Goal: Register for event/course

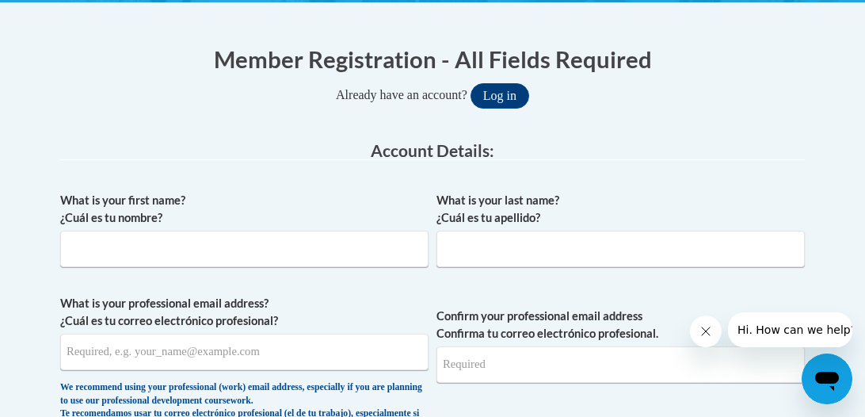
scroll to position [316, 0]
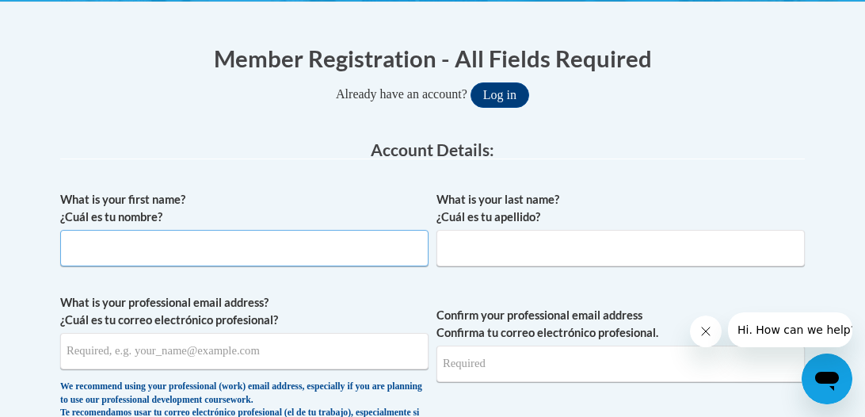
click at [211, 257] on input "What is your first name? ¿Cuál es tu nombre?" at bounding box center [244, 248] width 368 height 36
type input "Nicole"
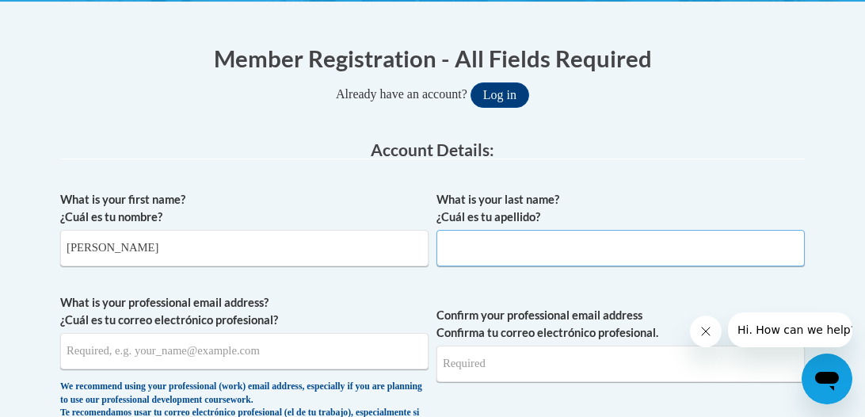
type input "Butzner"
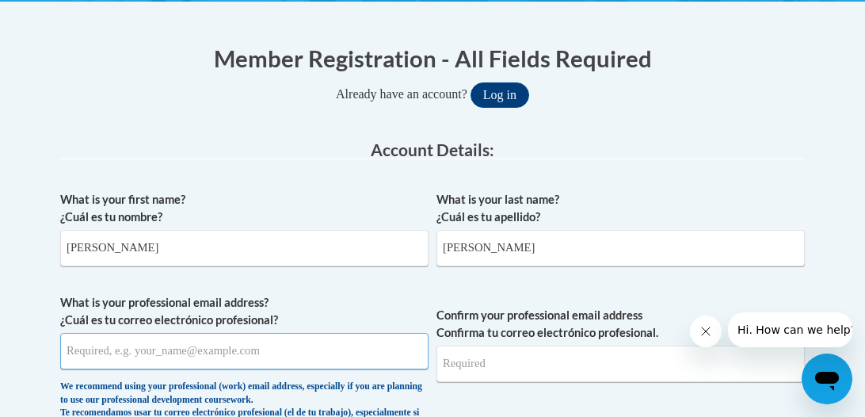
type input "butznern@gmail.com"
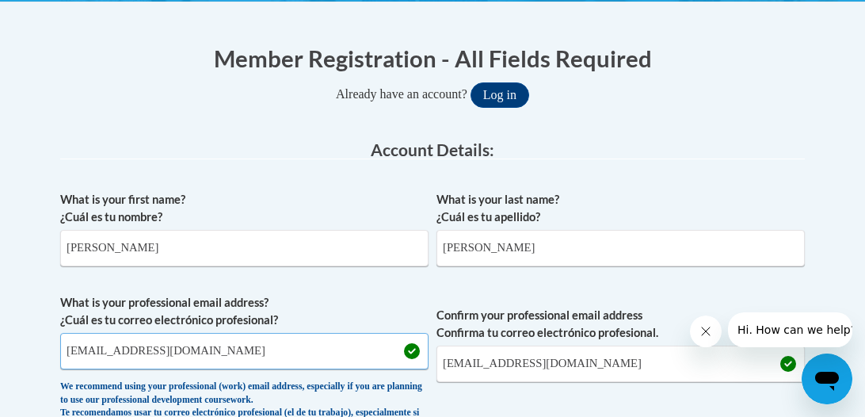
click at [345, 356] on input "butznern@gmail.com" at bounding box center [244, 351] width 368 height 36
click at [366, 310] on label "What is your professional email address? ¿Cuál es tu correo electrónico profesi…" at bounding box center [244, 311] width 368 height 35
click at [366, 333] on input "butznern@gmail.com" at bounding box center [244, 351] width 368 height 36
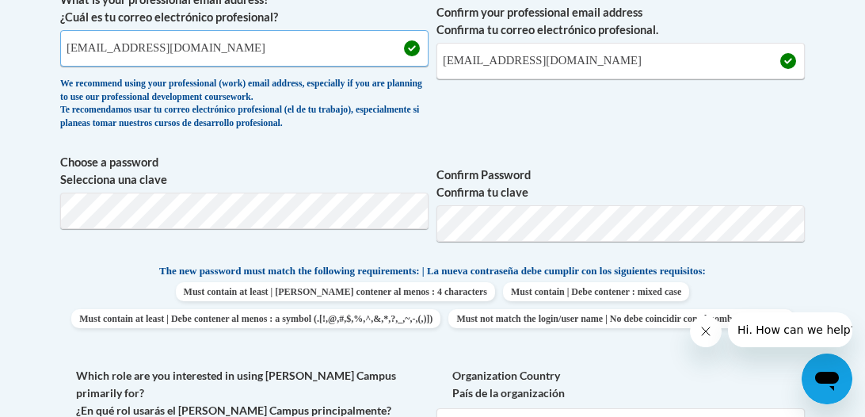
scroll to position [625, 0]
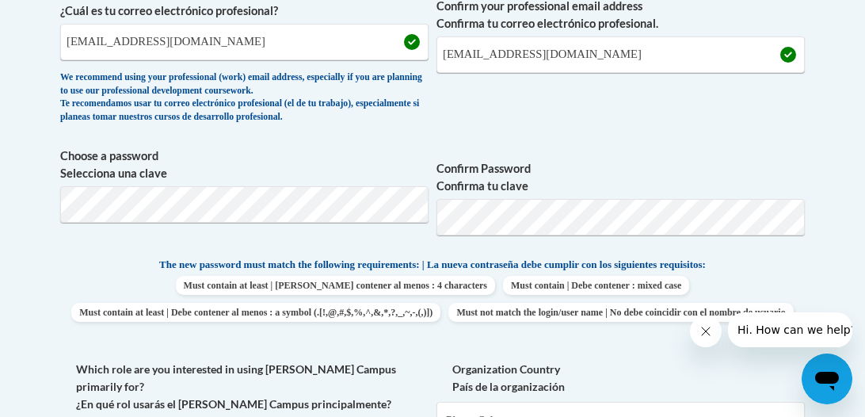
click at [737, 155] on span "Confirm Password Confirma tu clave" at bounding box center [620, 197] width 368 height 101
click at [141, 314] on span "Must contain at least | Debe contener al menos : 4 characters Must contain | De…" at bounding box center [432, 299] width 744 height 46
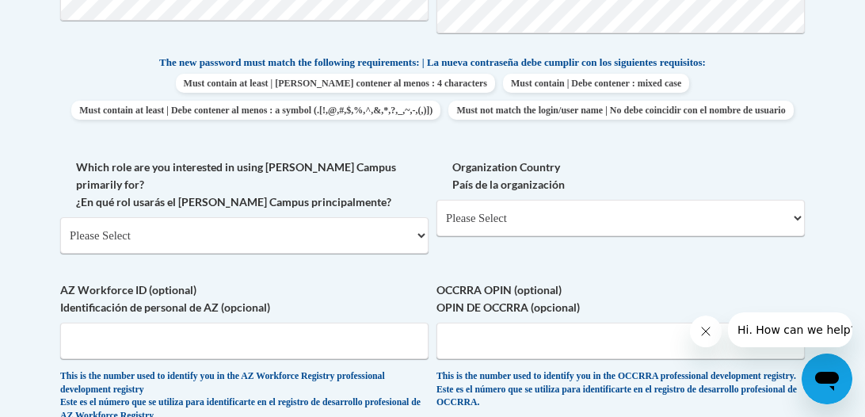
scroll to position [846, 0]
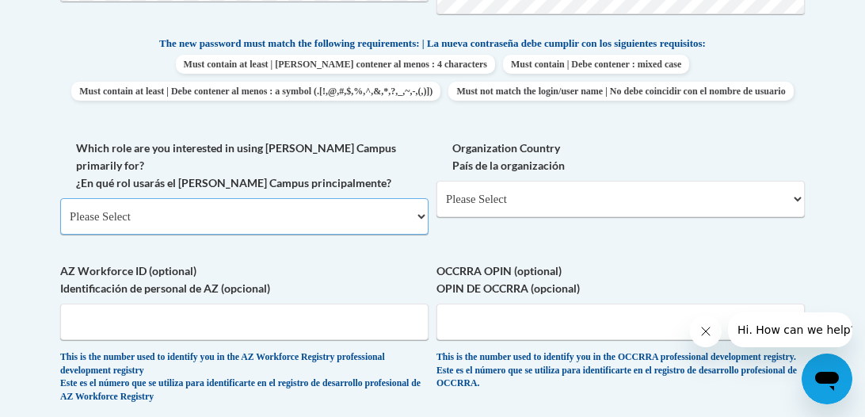
click at [291, 234] on select "Please Select College/University | Colegio/Universidad Community/Nonprofit Part…" at bounding box center [244, 216] width 368 height 36
select select "fbf2d438-af2f-41f8-98f1-81c410e29de3"
click at [60, 207] on select "Please Select College/University | Colegio/Universidad Community/Nonprofit Part…" at bounding box center [244, 216] width 368 height 36
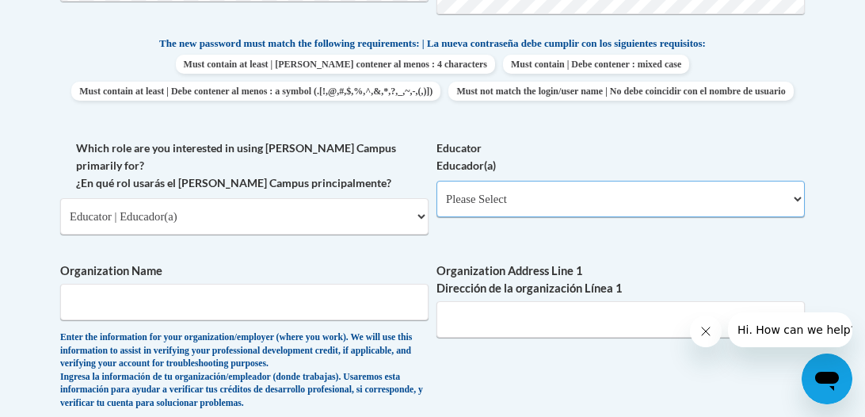
click at [510, 217] on select "Please Select Early Learning/Daycare Teacher/Family Home Care Provider | Maestr…" at bounding box center [620, 199] width 368 height 36
select select "6732b29e-f5f4-40e4-a595-7dafd2b8fb29"
click at [436, 207] on select "Please Select Early Learning/Daycare Teacher/Family Home Care Provider | Maestr…" at bounding box center [620, 199] width 368 height 36
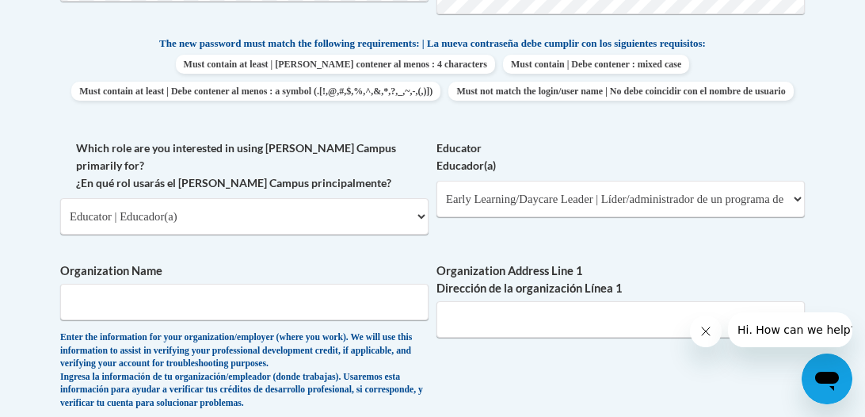
click at [308, 264] on div "What is your first name? ¿Cuál es tu nombre? Nicole What is your last name? ¿Cu…" at bounding box center [432, 174] width 744 height 1042
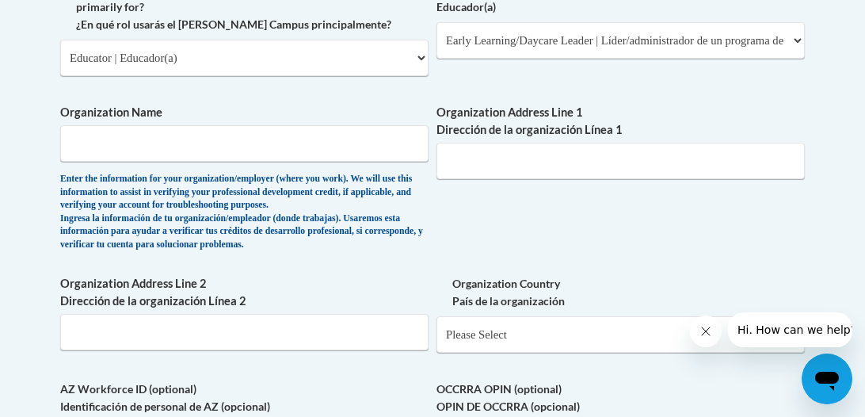
scroll to position [1036, 0]
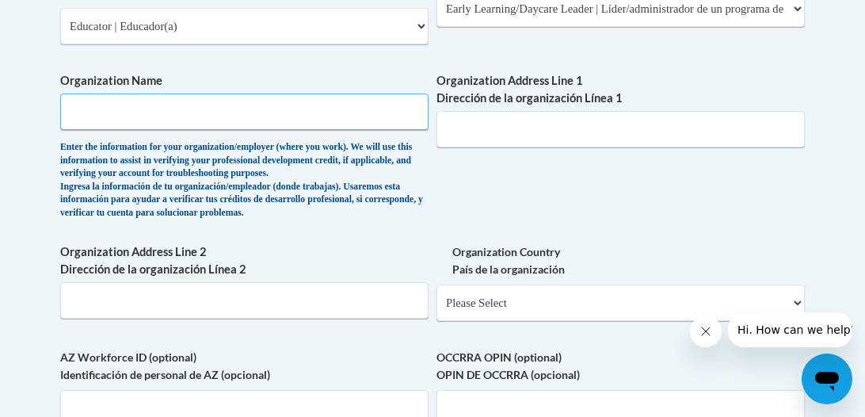
click at [229, 130] on input "Organization Name" at bounding box center [244, 111] width 368 height 36
type input "Primrose School"
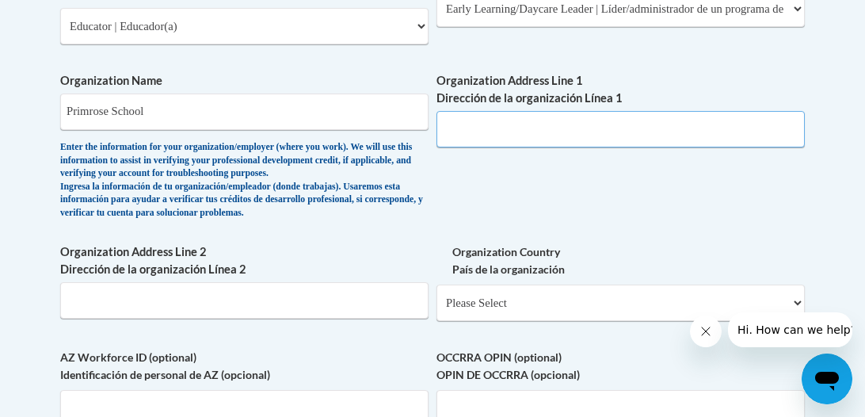
click at [500, 134] on input "Organization Address Line 1 Dirección de la organización Línea 1" at bounding box center [620, 129] width 368 height 36
type input "2219 emmorton rd, bel Air, MD 21015"
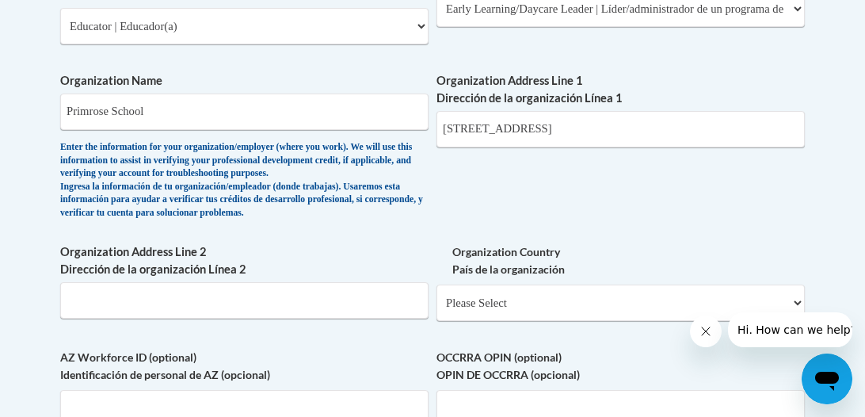
click at [306, 262] on label "Organization Address Line 2 Dirección de la organización Línea 2" at bounding box center [244, 260] width 368 height 35
click at [306, 282] on input "Organization Address Line 2 Dirección de la organización Línea 2" at bounding box center [244, 300] width 368 height 36
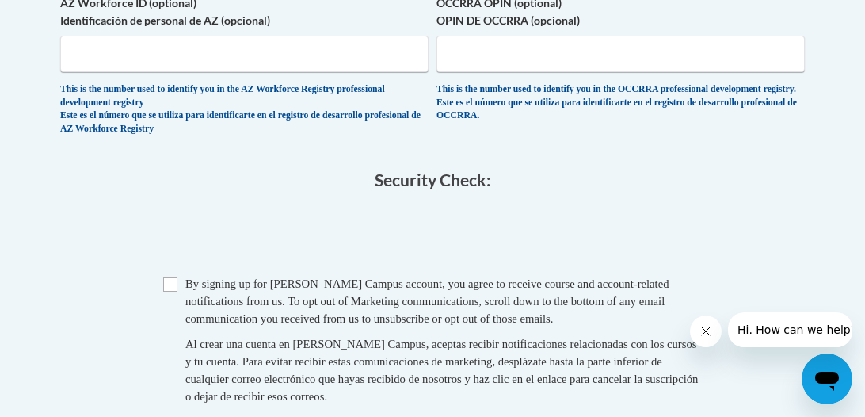
scroll to position [1400, 0]
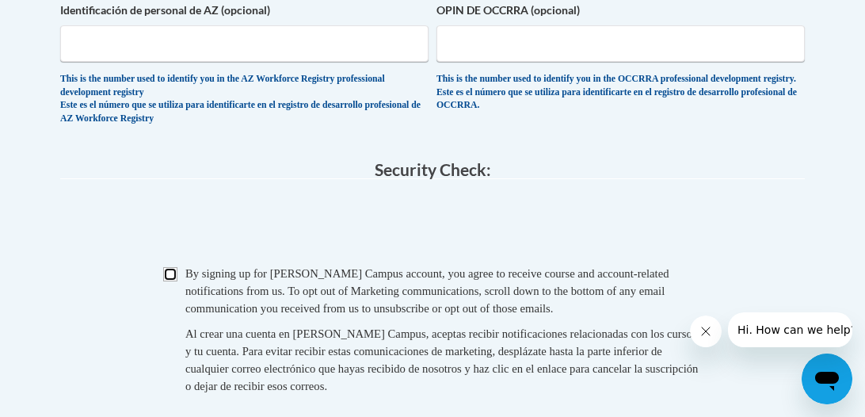
click at [167, 281] on input "Checkbox" at bounding box center [170, 274] width 14 height 14
checkbox input "true"
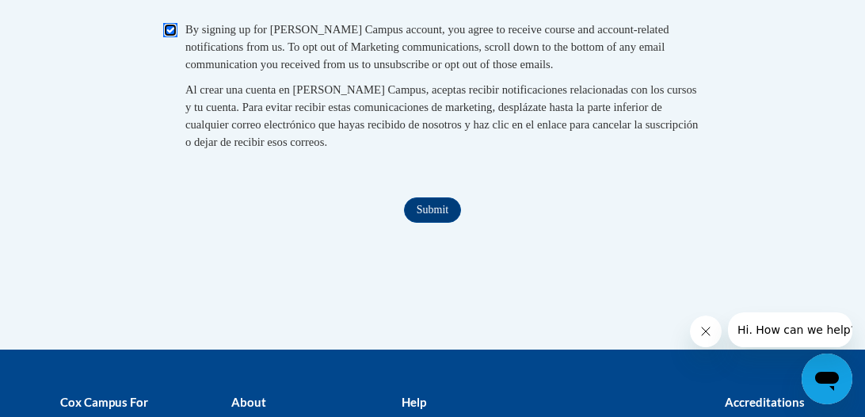
scroll to position [1647, 0]
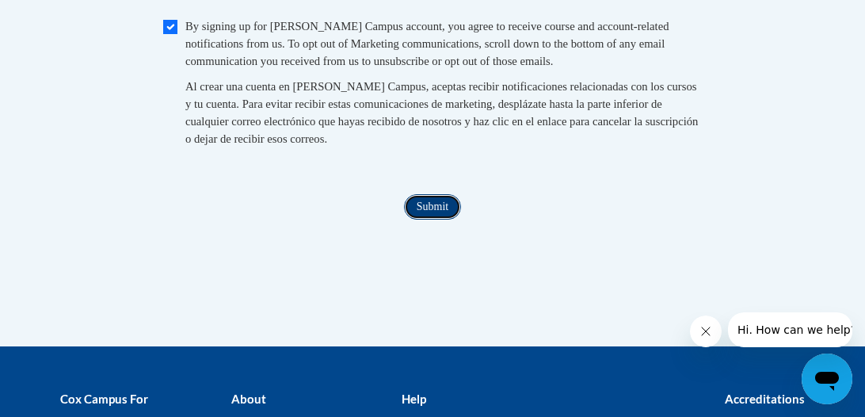
click at [426, 214] on input "Submit" at bounding box center [432, 206] width 57 height 25
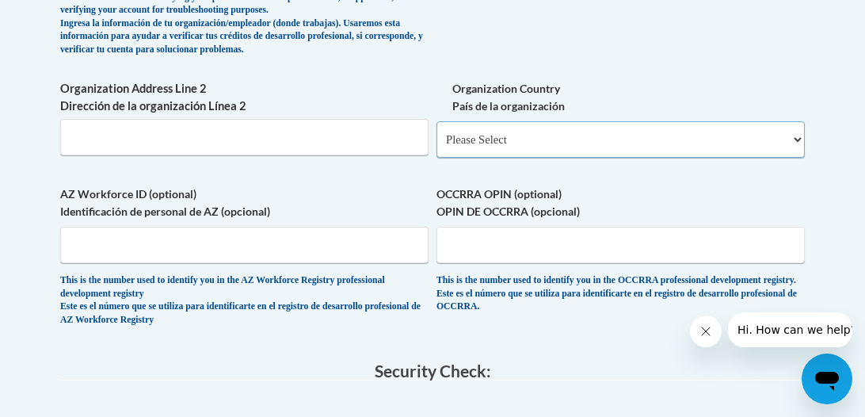
scroll to position [1185, 0]
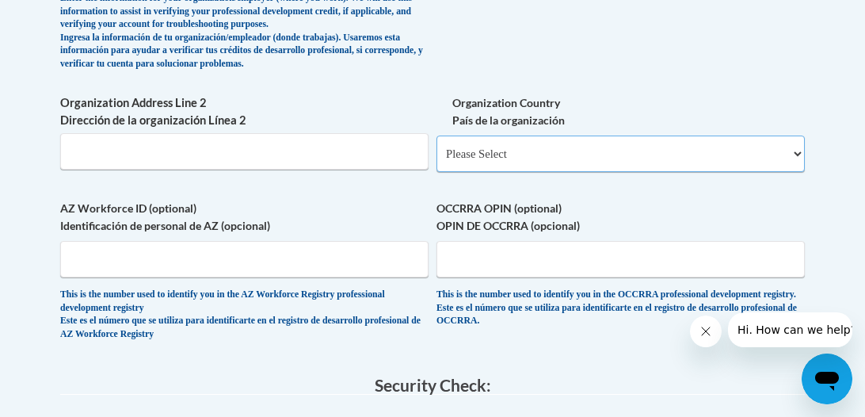
click at [581, 172] on select "Please Select United States | Estados Unidos Outside of the United States | Fue…" at bounding box center [620, 153] width 368 height 36
select select "ad49bcad-a171-4b2e-b99c-48b446064914"
click at [436, 144] on select "Please Select United States | Estados Unidos Outside of the United States | Fue…" at bounding box center [620, 153] width 368 height 36
select select
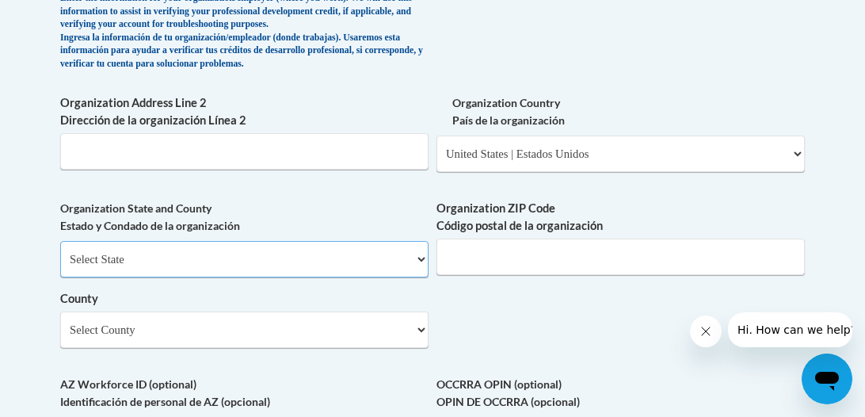
click at [214, 264] on select "Select State Alabama Alaska Arizona Arkansas California Colorado Connecticut De…" at bounding box center [244, 259] width 368 height 36
select select "Maryland"
click at [60, 249] on select "Select State Alabama Alaska Arizona Arkansas California Colorado Connecticut De…" at bounding box center [244, 259] width 368 height 36
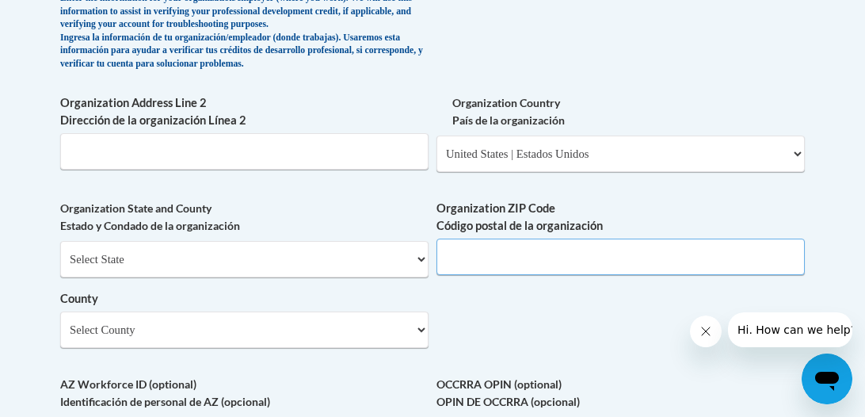
click at [594, 274] on input "Organization ZIP Code Código postal de la organización" at bounding box center [620, 256] width 368 height 36
type input "21015"
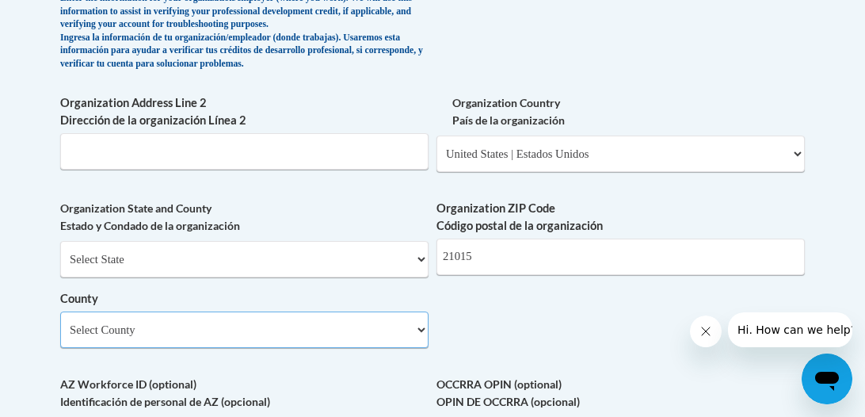
click at [190, 346] on select "Select County Allegany Anne Arundel Baltimore Baltimore Calvert Caroline Carrol…" at bounding box center [244, 329] width 368 height 36
select select "Harford"
click at [60, 319] on select "Select County Allegany Anne Arundel Baltimore Baltimore Calvert Caroline Carrol…" at bounding box center [244, 329] width 368 height 36
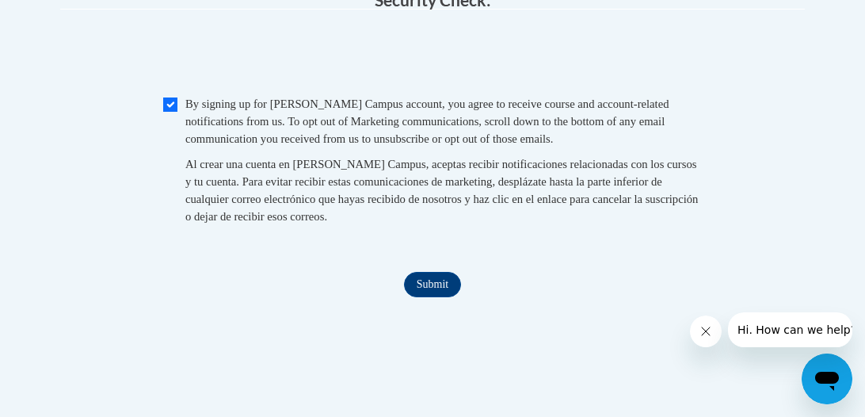
scroll to position [1783, 0]
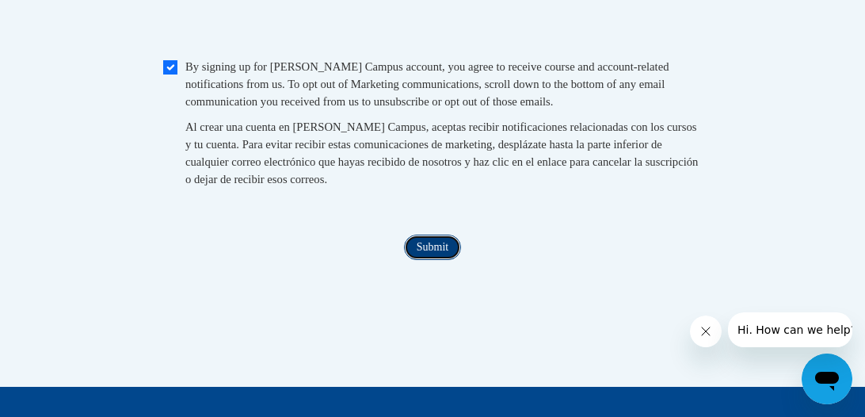
click at [453, 250] on input "Submit" at bounding box center [432, 246] width 57 height 25
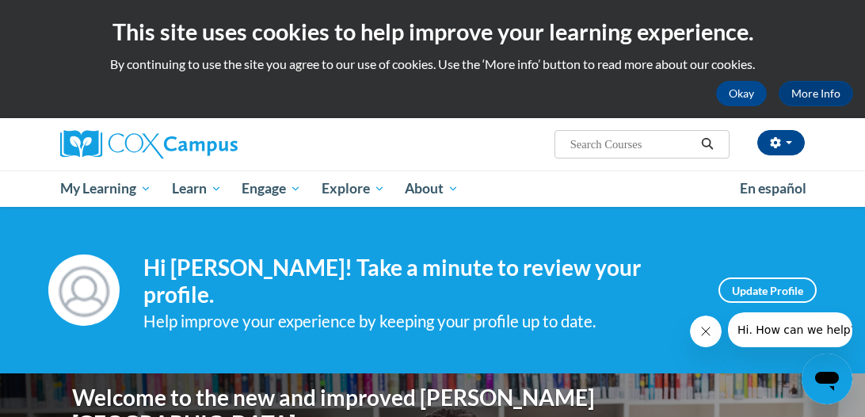
click at [615, 150] on input "Search..." at bounding box center [632, 144] width 127 height 19
type input "r"
type input "transforming story time"
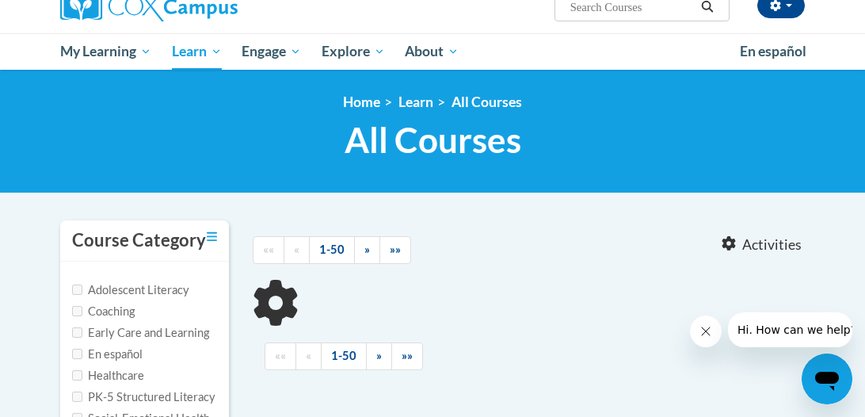
type input "transforming story time"
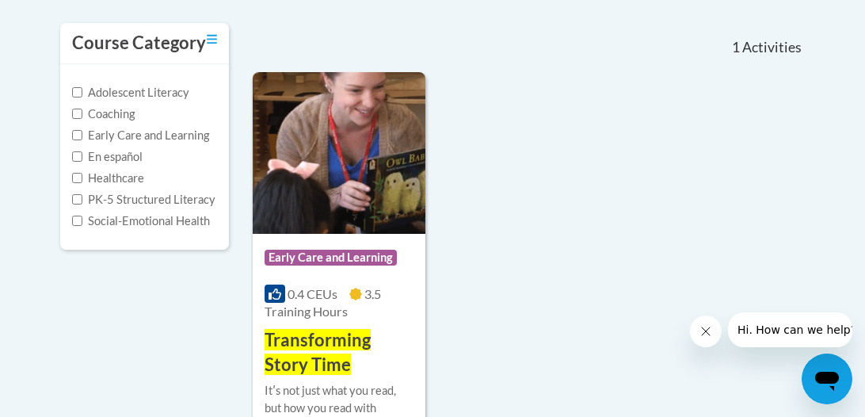
scroll to position [332, 0]
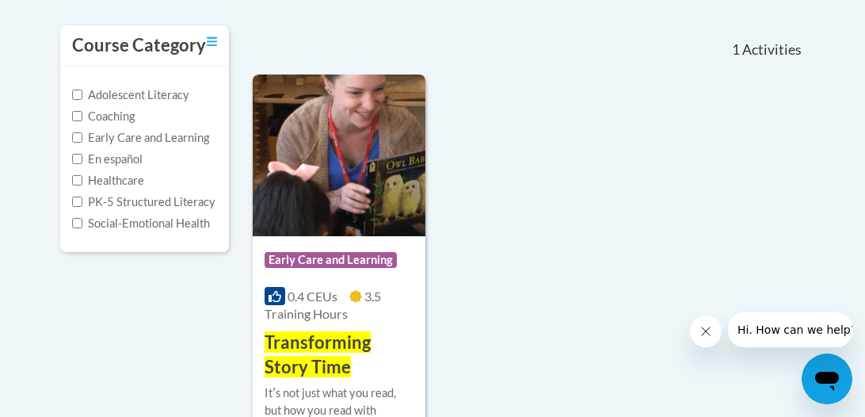
click at [313, 263] on span "Early Care and Learning" at bounding box center [331, 260] width 132 height 16
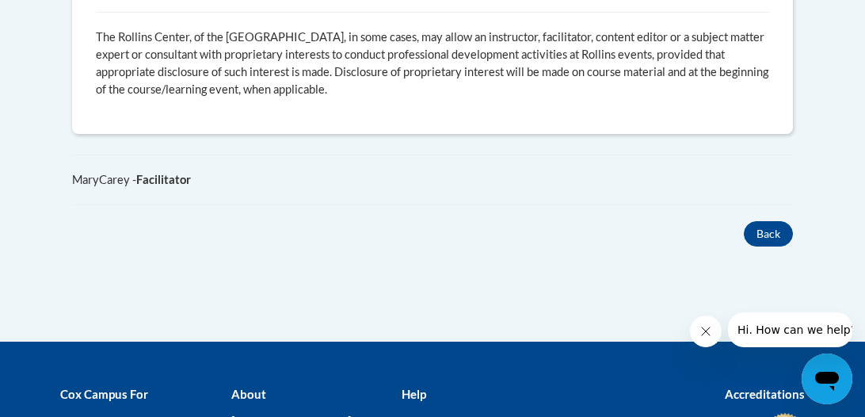
scroll to position [1164, 0]
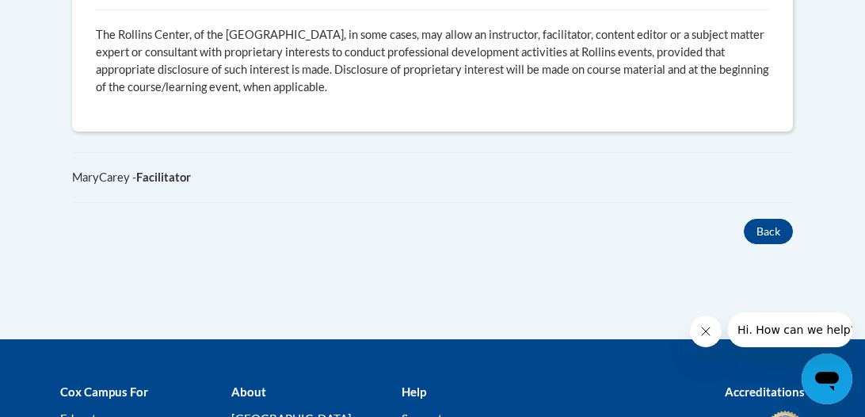
drag, startPoint x: 728, startPoint y: 312, endPoint x: 837, endPoint y: 340, distance: 112.8
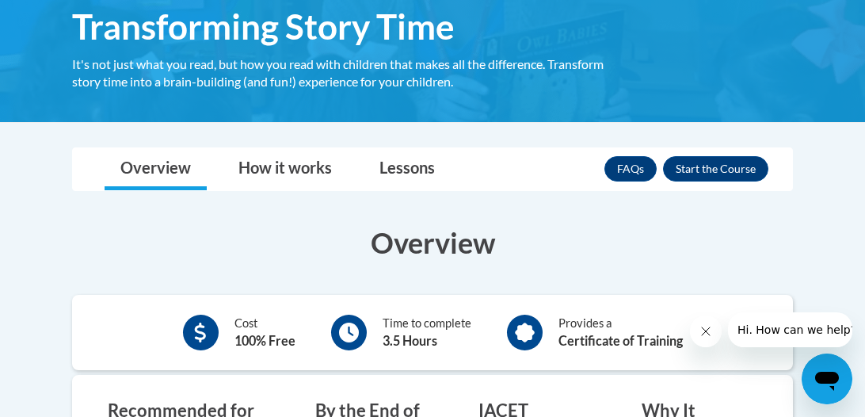
scroll to position [348, 0]
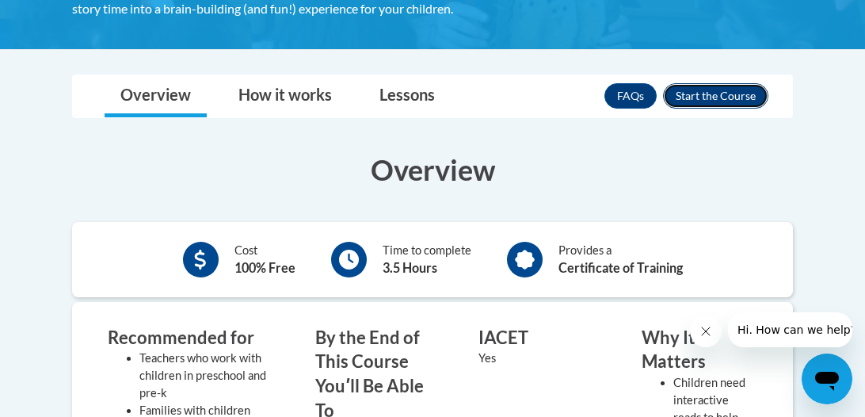
click at [699, 97] on button "Enroll" at bounding box center [715, 95] width 105 height 25
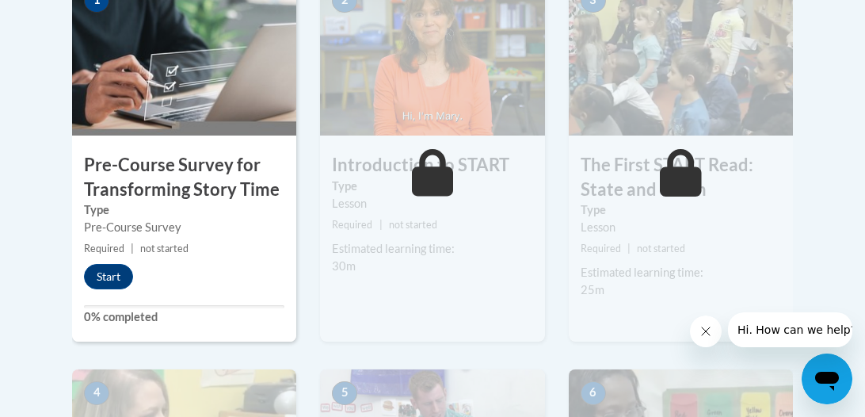
scroll to position [588, 0]
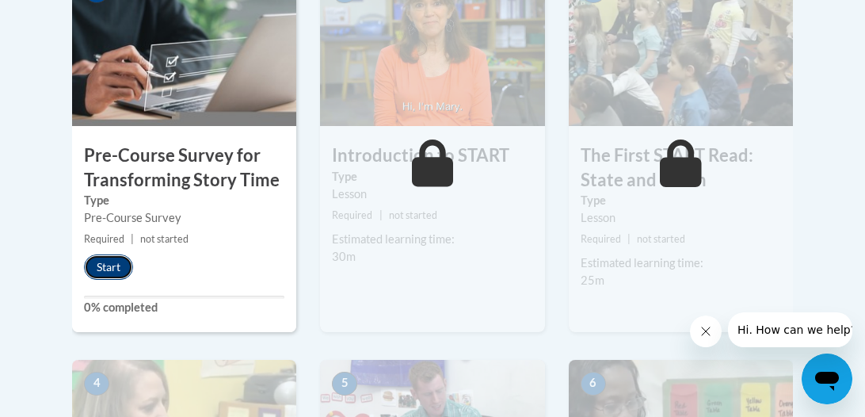
click at [102, 264] on button "Start" at bounding box center [108, 266] width 49 height 25
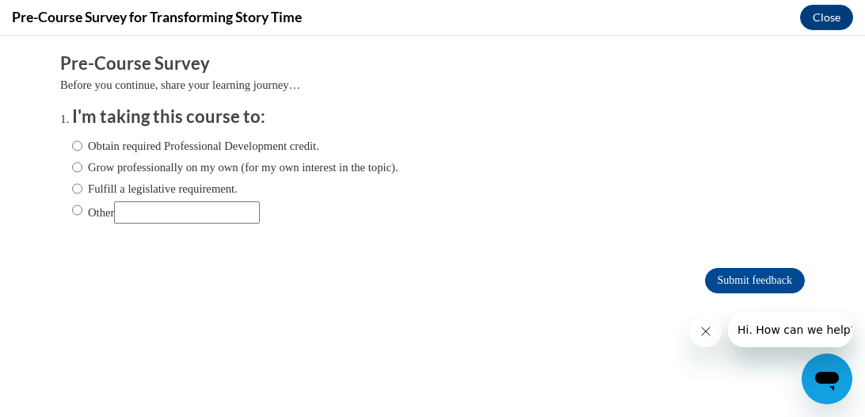
scroll to position [0, 0]
click at [98, 148] on label "Obtain required Professional Development credit." at bounding box center [195, 145] width 247 height 17
click at [82, 148] on input "Obtain required Professional Development credit." at bounding box center [77, 145] width 10 height 17
radio input "true"
click at [746, 278] on input "Submit feedback" at bounding box center [755, 280] width 100 height 25
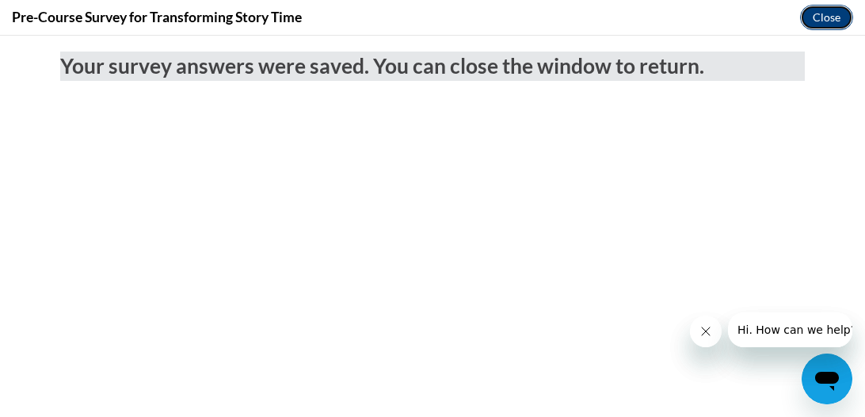
click at [839, 22] on button "Close" at bounding box center [826, 17] width 53 height 25
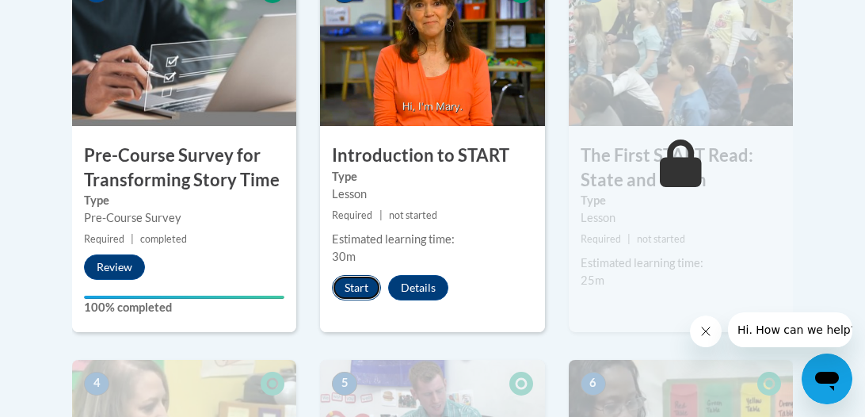
click at [360, 287] on button "Start" at bounding box center [356, 287] width 49 height 25
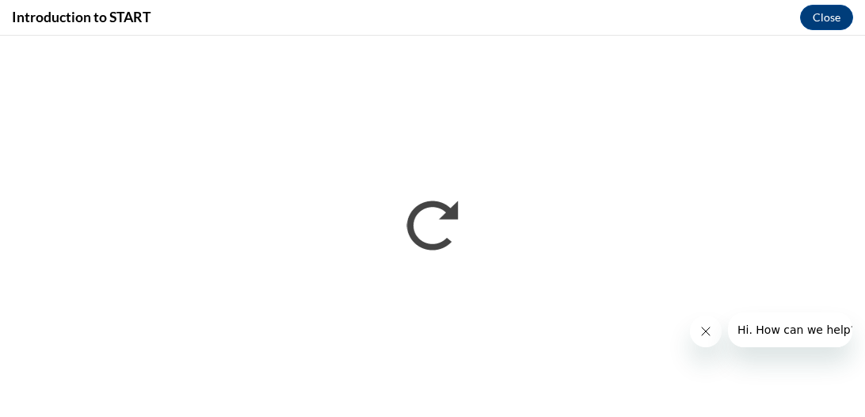
click at [704, 330] on icon "Close message from company" at bounding box center [705, 331] width 13 height 13
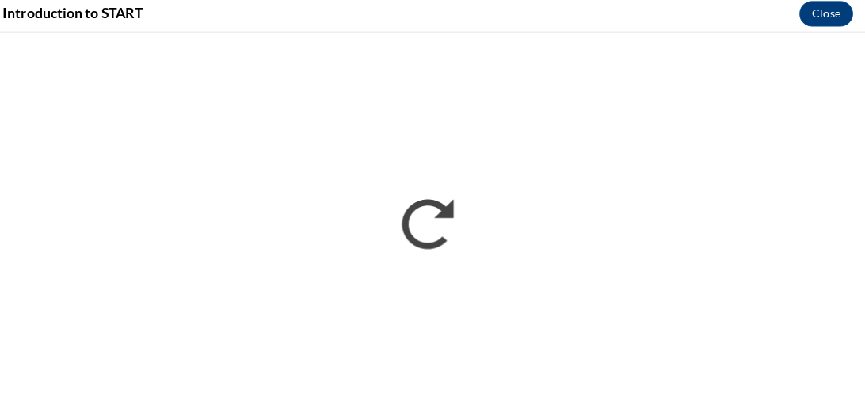
scroll to position [587, 0]
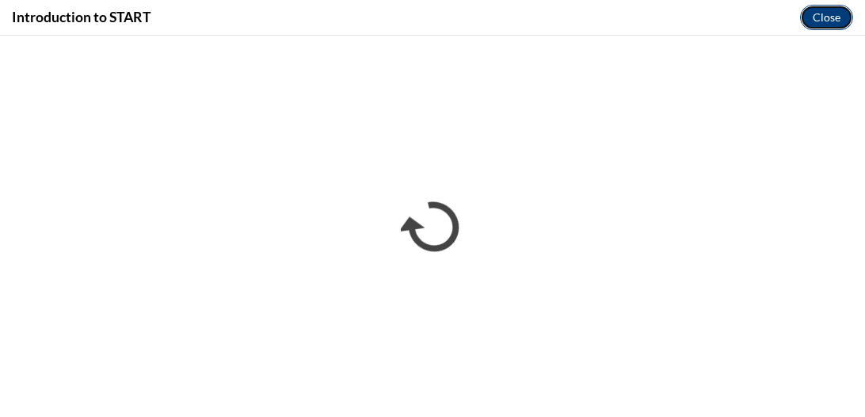
click at [826, 11] on button "Close" at bounding box center [826, 17] width 53 height 25
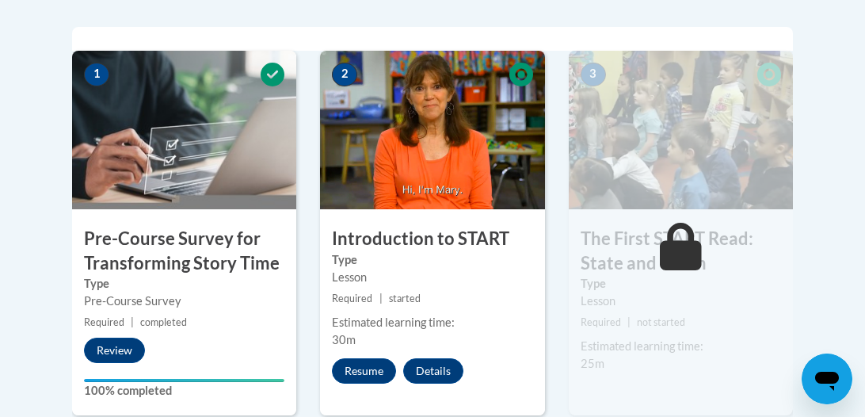
scroll to position [477, 0]
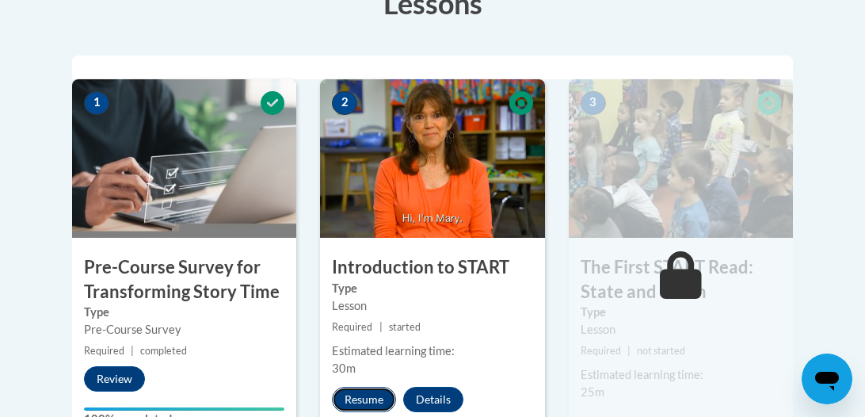
click at [364, 390] on button "Resume" at bounding box center [364, 398] width 64 height 25
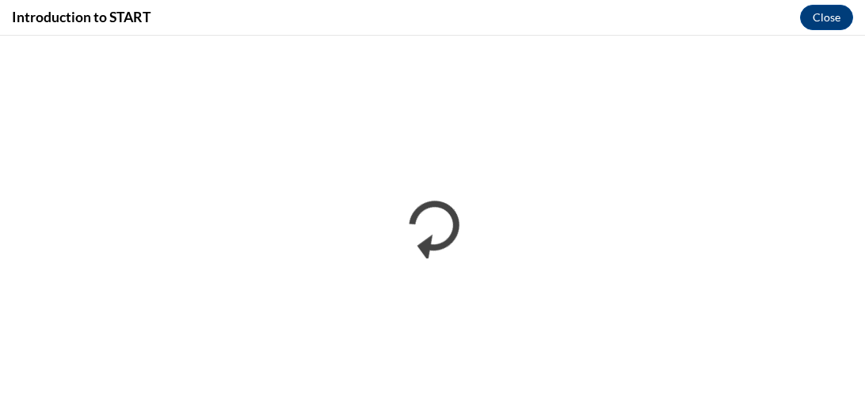
scroll to position [0, 0]
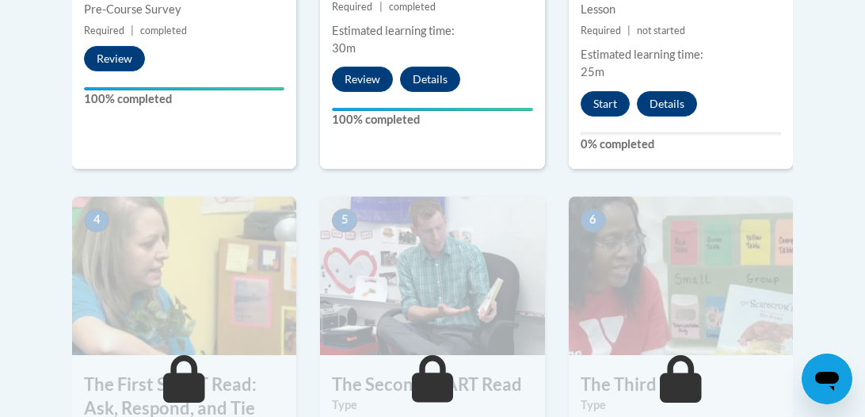
scroll to position [744, 0]
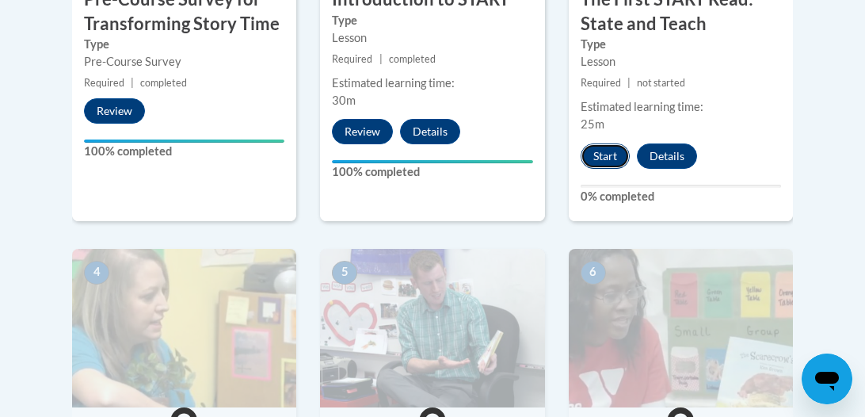
click at [613, 158] on button "Start" at bounding box center [605, 155] width 49 height 25
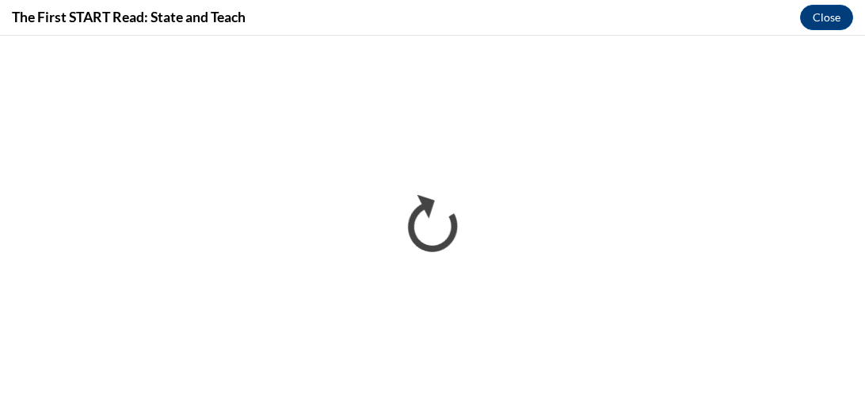
scroll to position [0, 0]
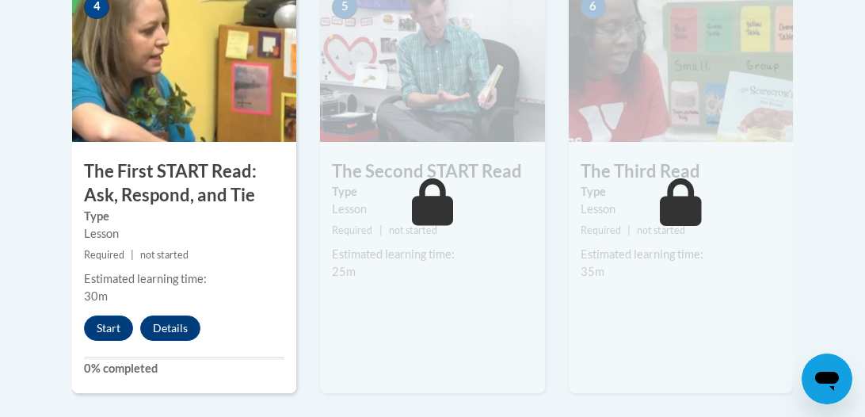
scroll to position [1013, 0]
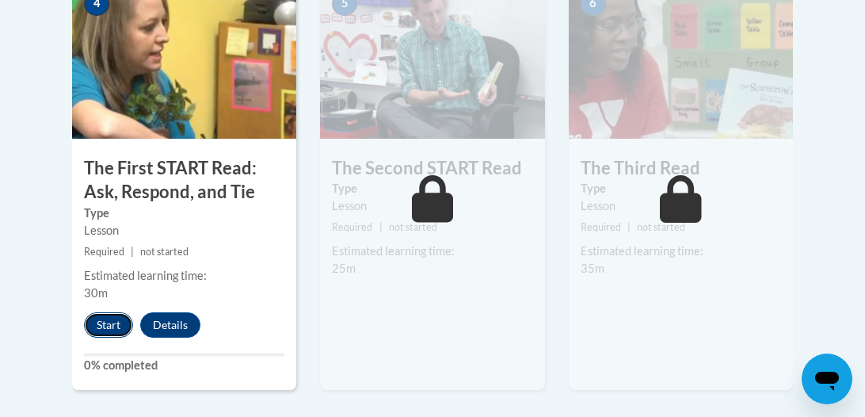
click at [120, 315] on button "Start" at bounding box center [108, 324] width 49 height 25
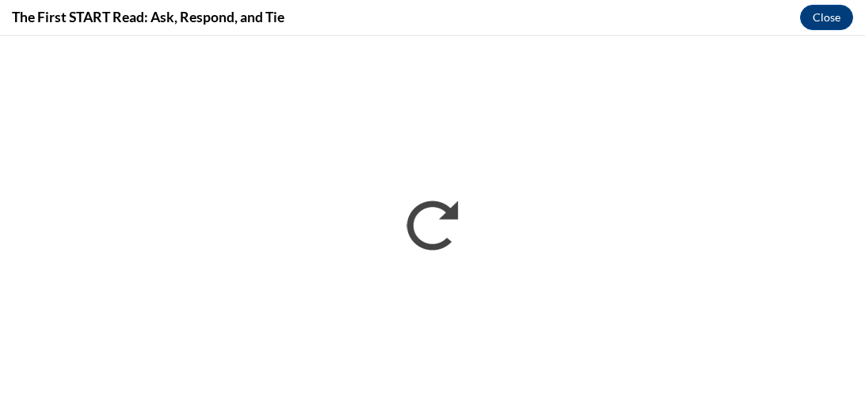
scroll to position [0, 0]
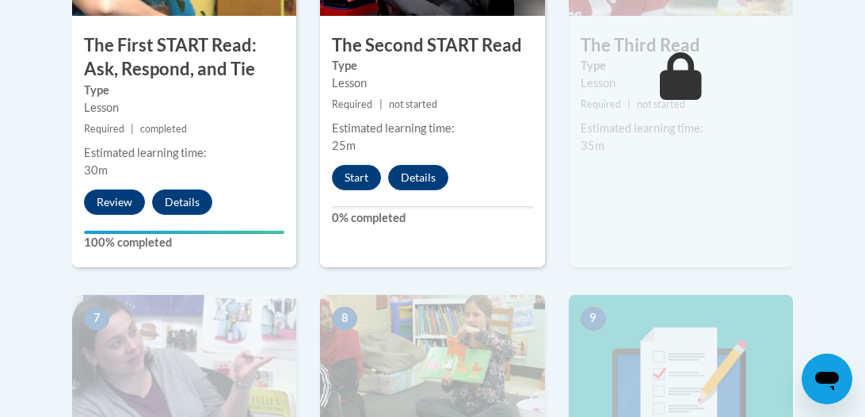
scroll to position [1142, 0]
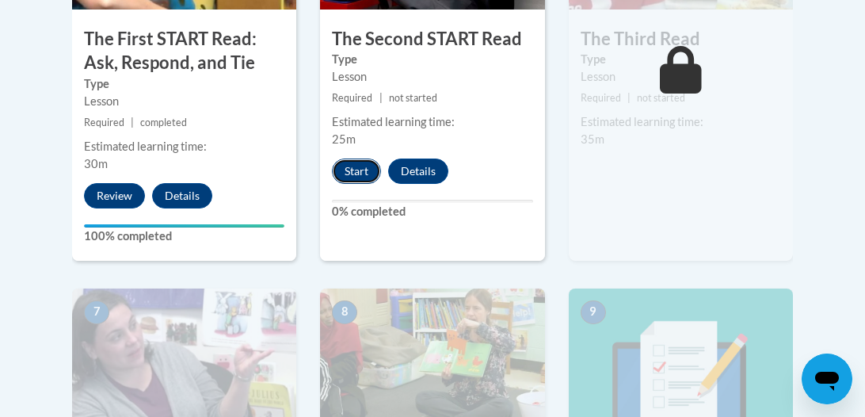
click at [353, 172] on button "Start" at bounding box center [356, 170] width 49 height 25
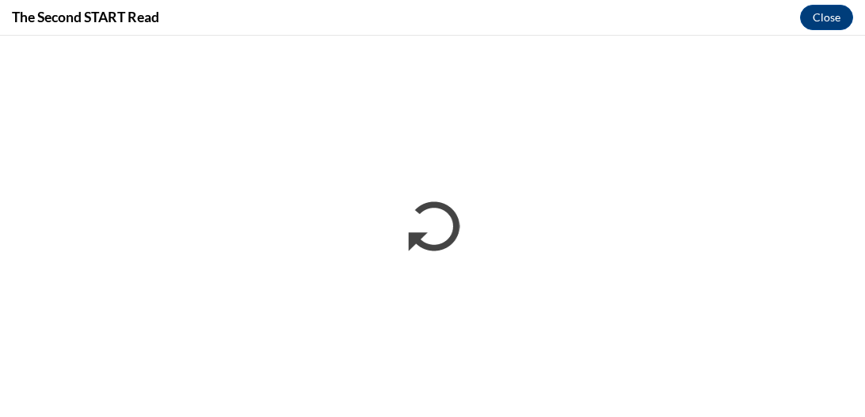
scroll to position [0, 0]
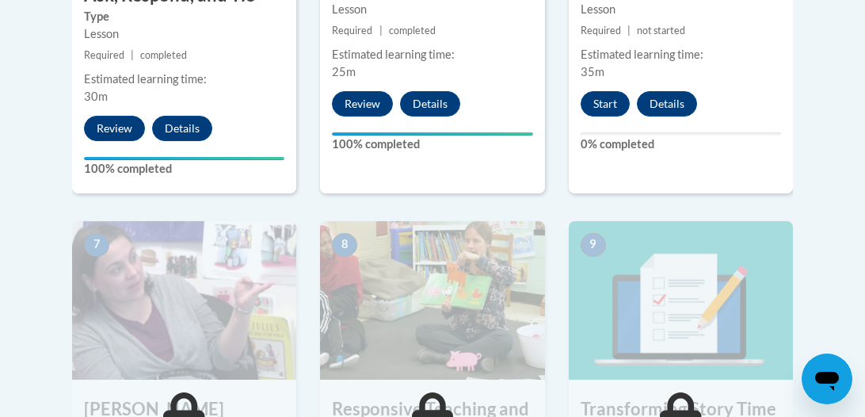
scroll to position [1213, 0]
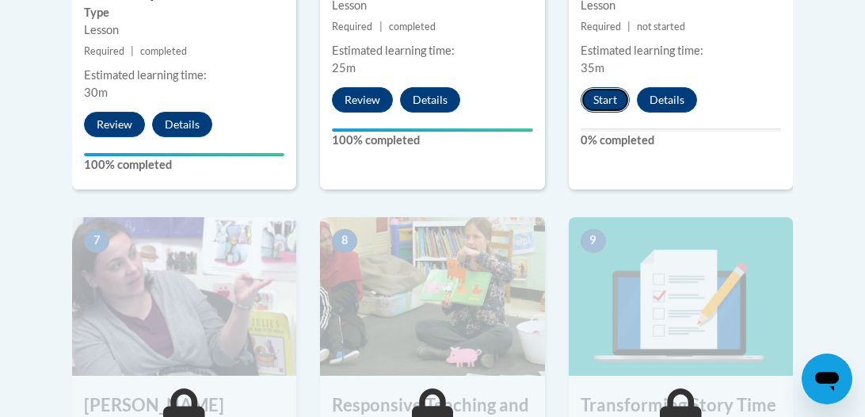
click at [592, 100] on button "Start" at bounding box center [605, 99] width 49 height 25
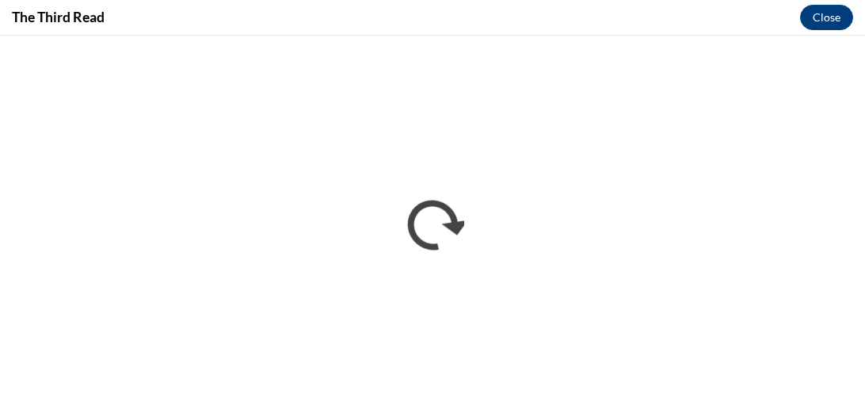
scroll to position [0, 0]
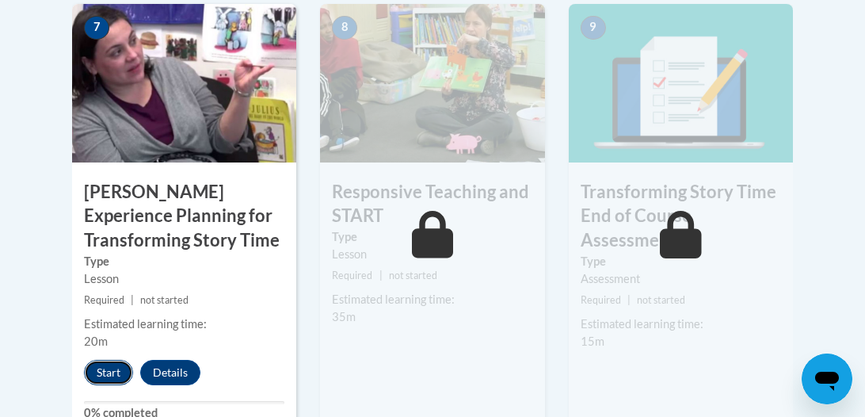
click at [100, 369] on button "Start" at bounding box center [108, 372] width 49 height 25
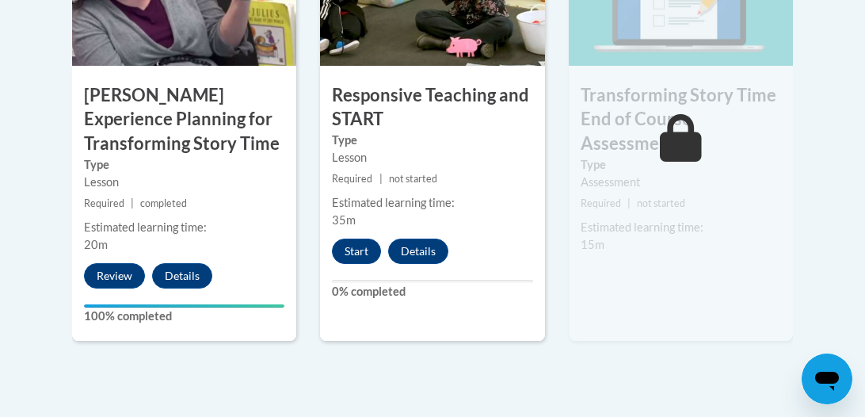
scroll to position [1530, 0]
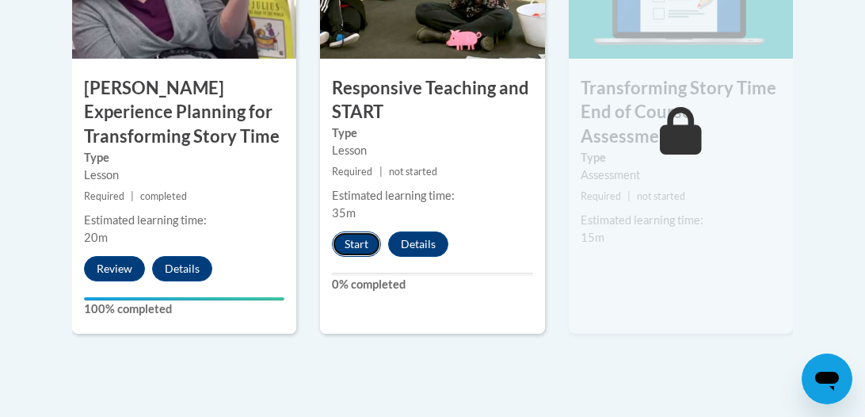
click at [353, 248] on button "Start" at bounding box center [356, 243] width 49 height 25
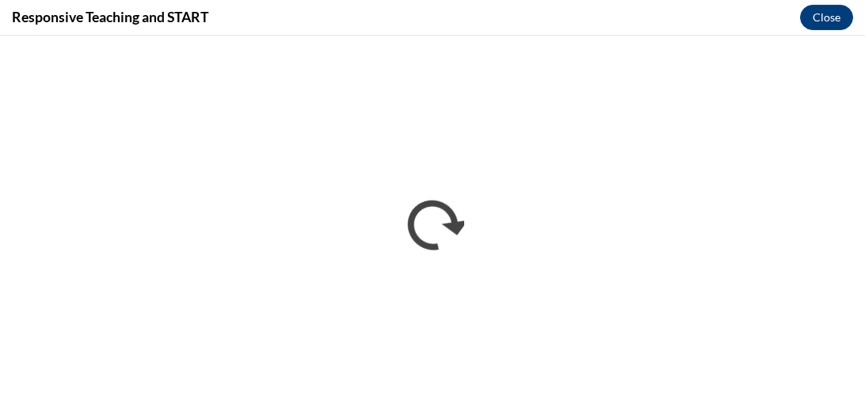
scroll to position [0, 0]
